Goal: Check status: Check status

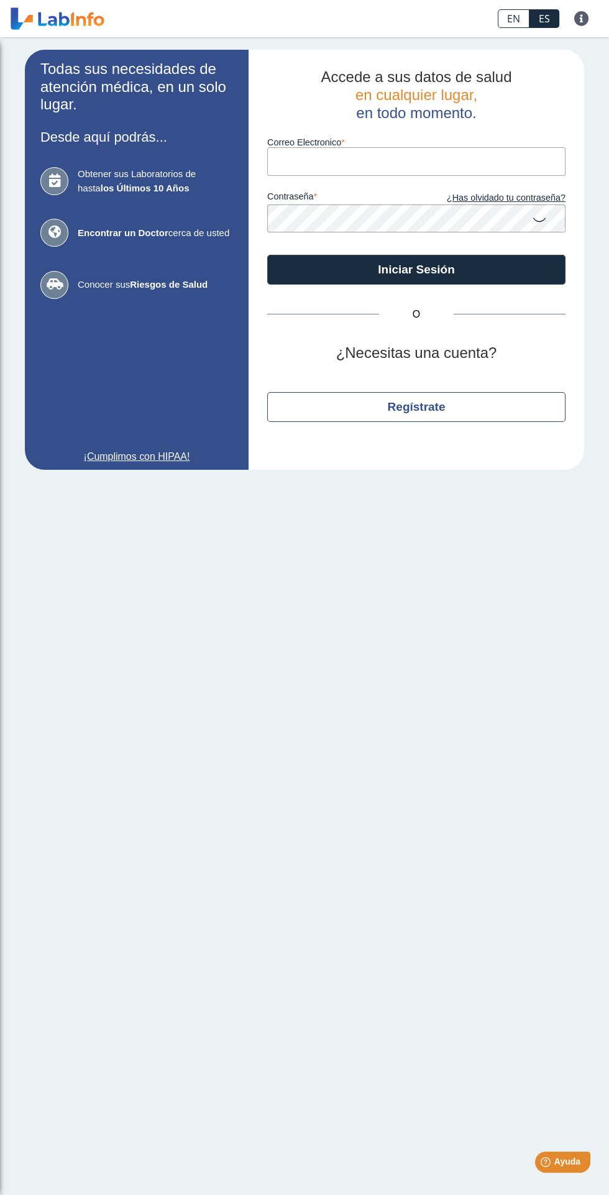
click at [324, 144] on label "Correo Electronico" at bounding box center [416, 142] width 298 height 10
click at [324, 147] on input "Correo Electronico" at bounding box center [416, 161] width 298 height 28
type input "[EMAIL_ADDRESS][DOMAIN_NAME]"
click at [267, 255] on button "Iniciar Sesión" at bounding box center [416, 270] width 298 height 30
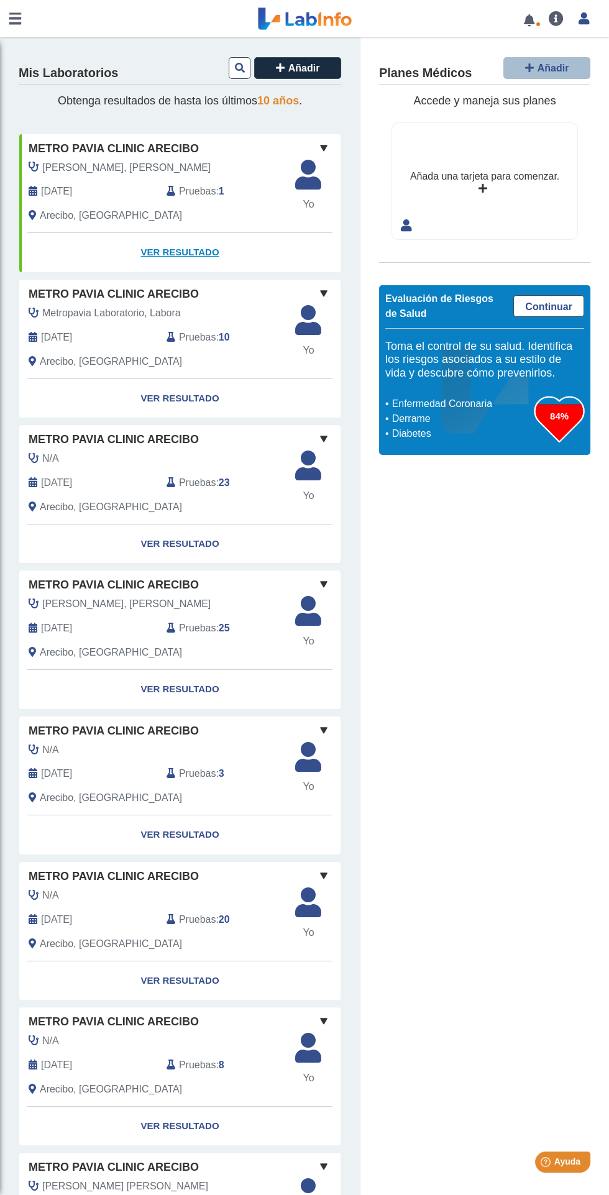
click at [163, 248] on link "Ver Resultado" at bounding box center [179, 252] width 321 height 39
